Goal: Task Accomplishment & Management: Use online tool/utility

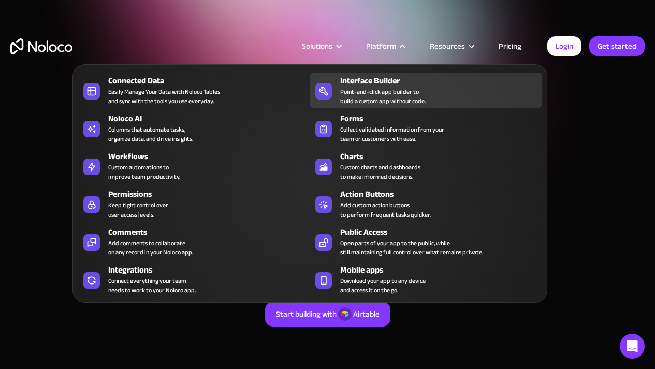
click at [372, 85] on div "Interface Builder Point-and-click app builder to build a custom app without cod…" at bounding box center [438, 90] width 196 height 31
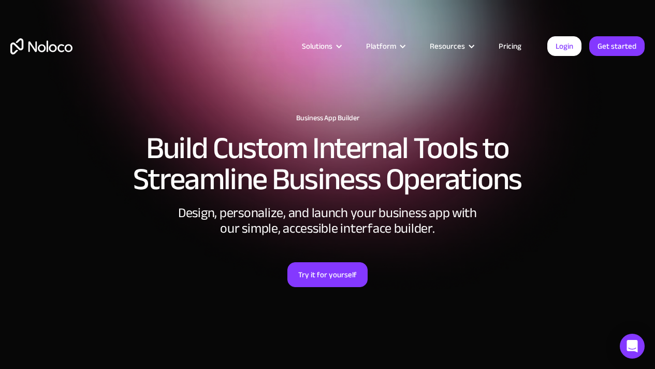
click at [308, 297] on div at bounding box center [327, 307] width 634 height 41
click at [308, 285] on link "Try it for yourself" at bounding box center [327, 274] width 80 height 25
click at [569, 40] on link "Login" at bounding box center [564, 46] width 34 height 20
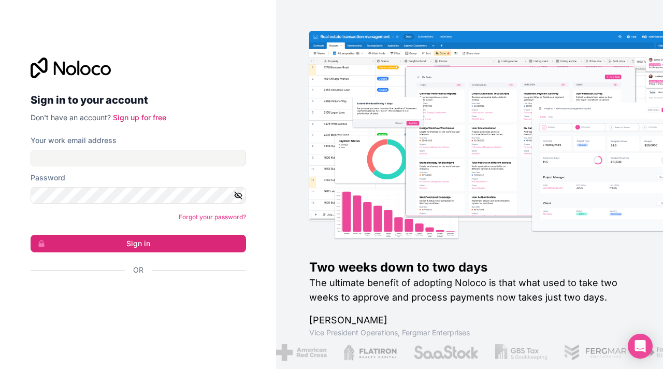
click at [114, 173] on div "Password" at bounding box center [138, 177] width 215 height 10
click at [114, 164] on input "Your work email address" at bounding box center [138, 158] width 215 height 17
click at [110, 285] on div "Or" at bounding box center [138, 288] width 215 height 47
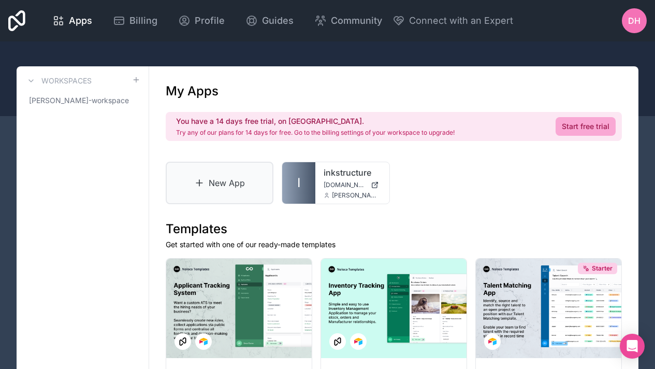
click at [236, 185] on link "New App" at bounding box center [220, 183] width 108 height 42
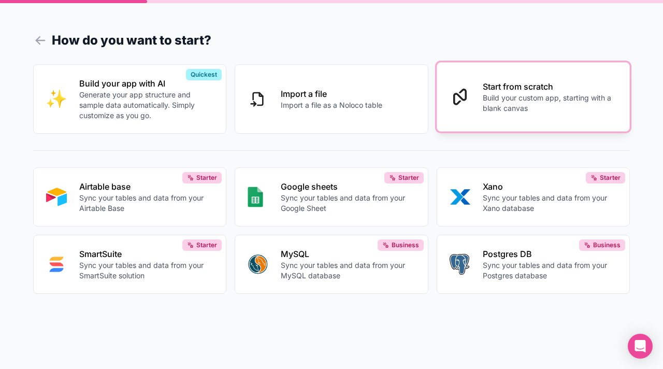
click at [496, 93] on p "Build your custom app, starting with a blank canvas" at bounding box center [550, 103] width 134 height 21
